Goal: Task Accomplishment & Management: Manage account settings

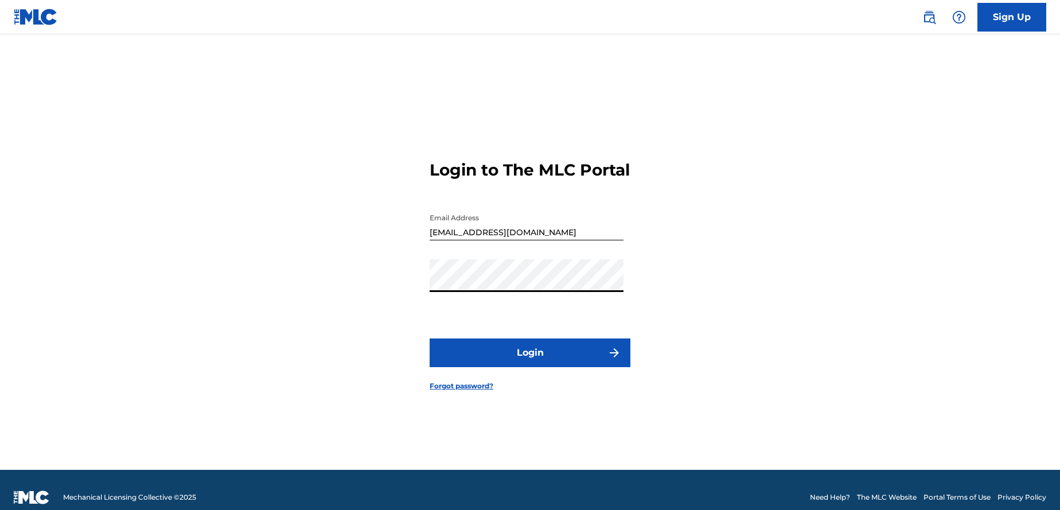
click at [430, 338] on button "Login" at bounding box center [530, 352] width 201 height 29
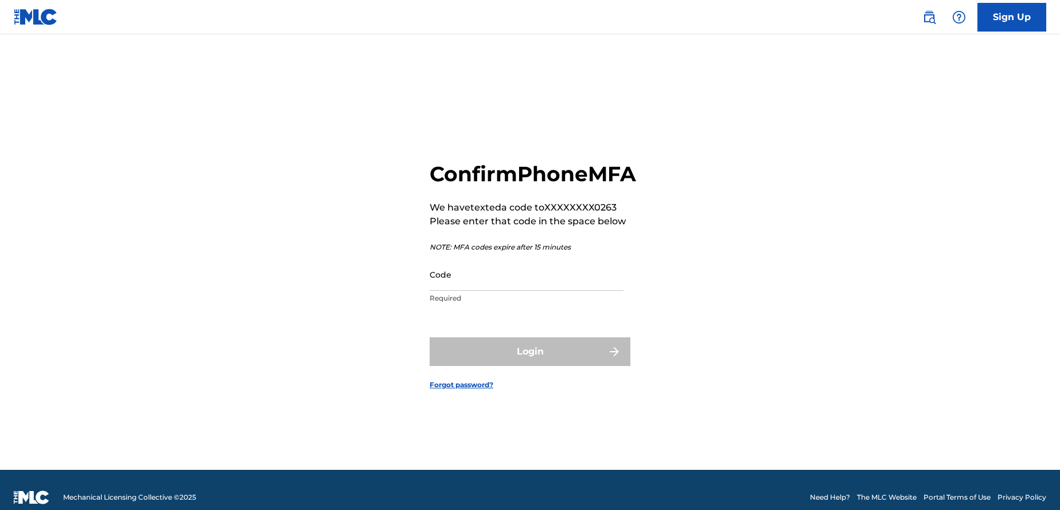
click at [471, 291] on input "Code" at bounding box center [527, 274] width 194 height 33
click at [457, 291] on input "Code" at bounding box center [527, 274] width 194 height 33
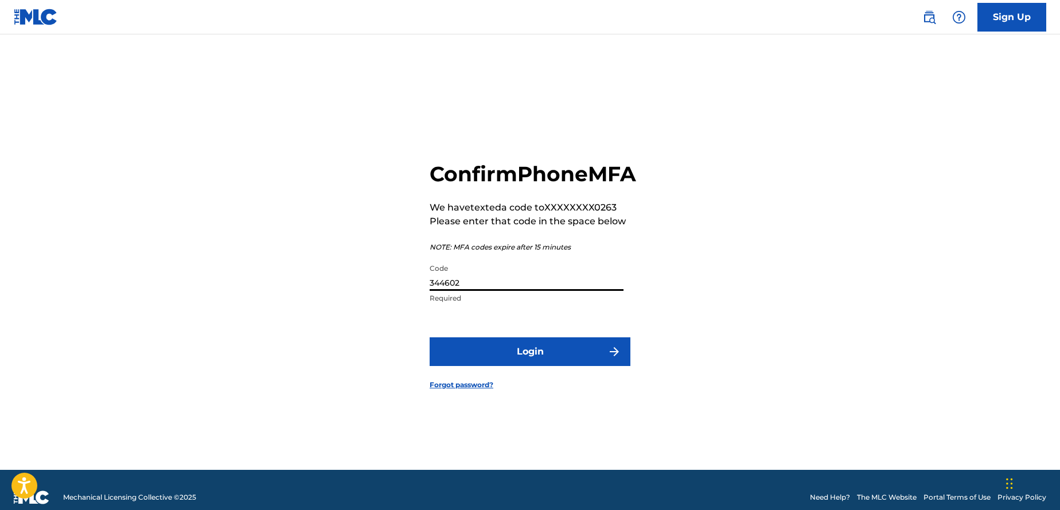
type input "344602"
click at [430, 337] on button "Login" at bounding box center [530, 351] width 201 height 29
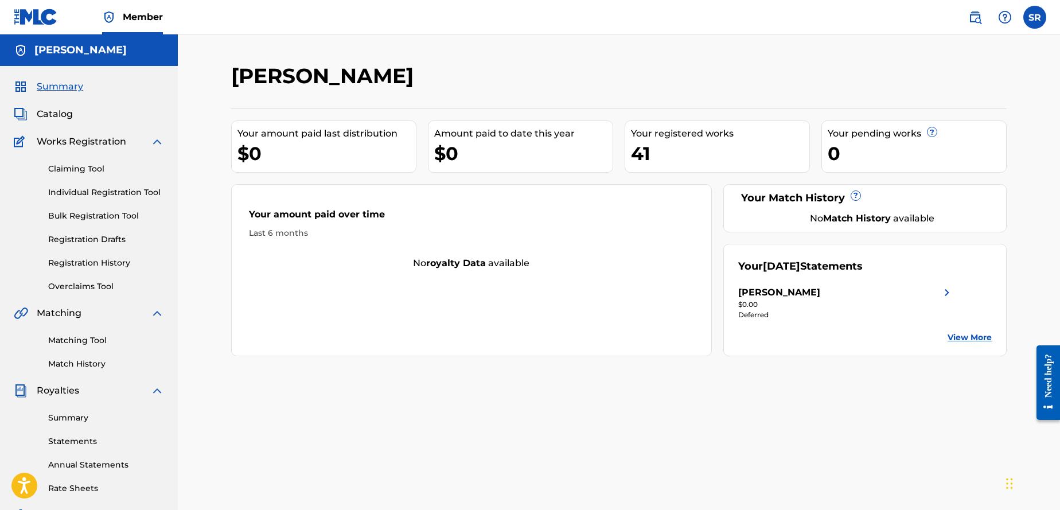
click at [87, 416] on link "Summary" at bounding box center [106, 418] width 116 height 12
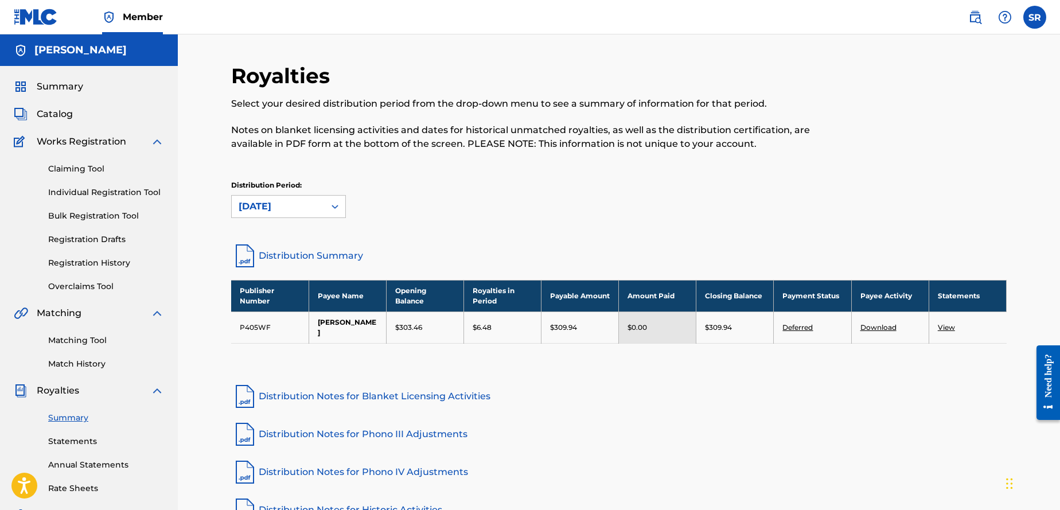
click at [1030, 19] on label at bounding box center [1034, 17] width 23 height 23
click at [1035, 17] on input "SR [PERSON_NAME] [PERSON_NAME][EMAIL_ADDRESS][DOMAIN_NAME] Notification Prefere…" at bounding box center [1035, 17] width 0 height 0
click at [934, 163] on p "Log out" at bounding box center [923, 162] width 27 height 10
click at [1035, 17] on input "SR [PERSON_NAME] [PERSON_NAME][EMAIL_ADDRESS][DOMAIN_NAME] Notification Prefere…" at bounding box center [1035, 17] width 0 height 0
